Goal: Navigation & Orientation: Find specific page/section

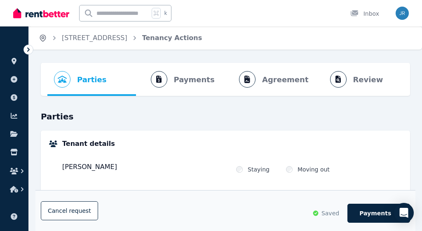
click at [44, 38] on icon "Breadcrumb" at bounding box center [43, 38] width 8 height 8
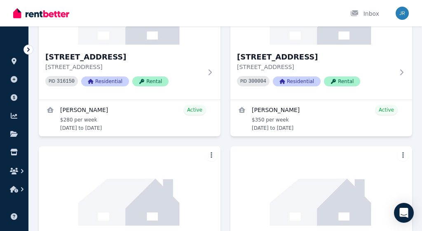
scroll to position [163, 0]
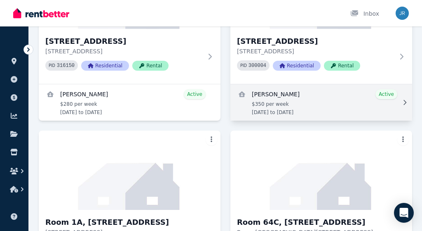
click at [325, 100] on link "View details for Ahmad Osama Fatik" at bounding box center [322, 102] width 182 height 36
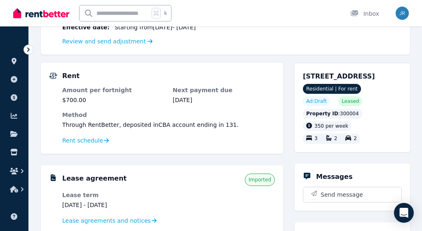
scroll to position [128, 0]
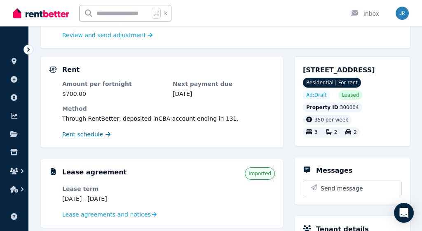
click at [93, 135] on span "Rent schedule" at bounding box center [82, 134] width 41 height 8
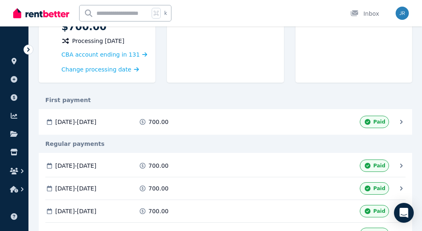
scroll to position [114, 0]
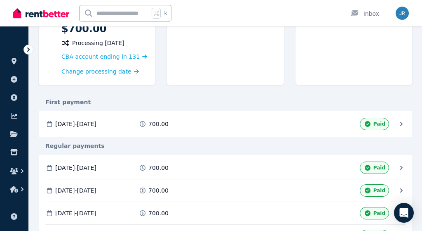
click at [187, 98] on div "First payment" at bounding box center [226, 102] width 374 height 8
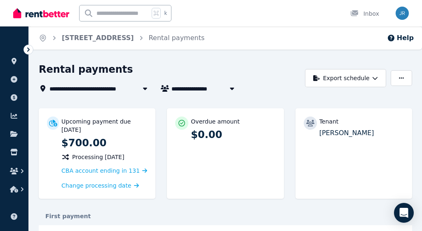
scroll to position [0, 0]
click at [15, 61] on icon at bounding box center [14, 61] width 5 height 7
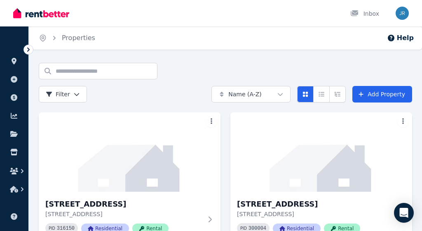
click at [171, 11] on div "Inbox" at bounding box center [197, 13] width 368 height 26
click at [356, 15] on icon at bounding box center [355, 13] width 8 height 7
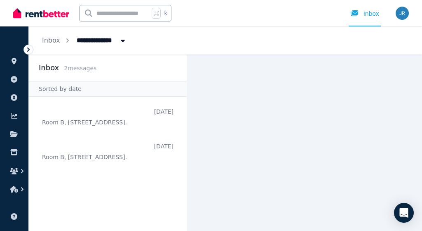
click at [86, 68] on span "2 message s" at bounding box center [80, 68] width 33 height 7
